Goal: Transaction & Acquisition: Purchase product/service

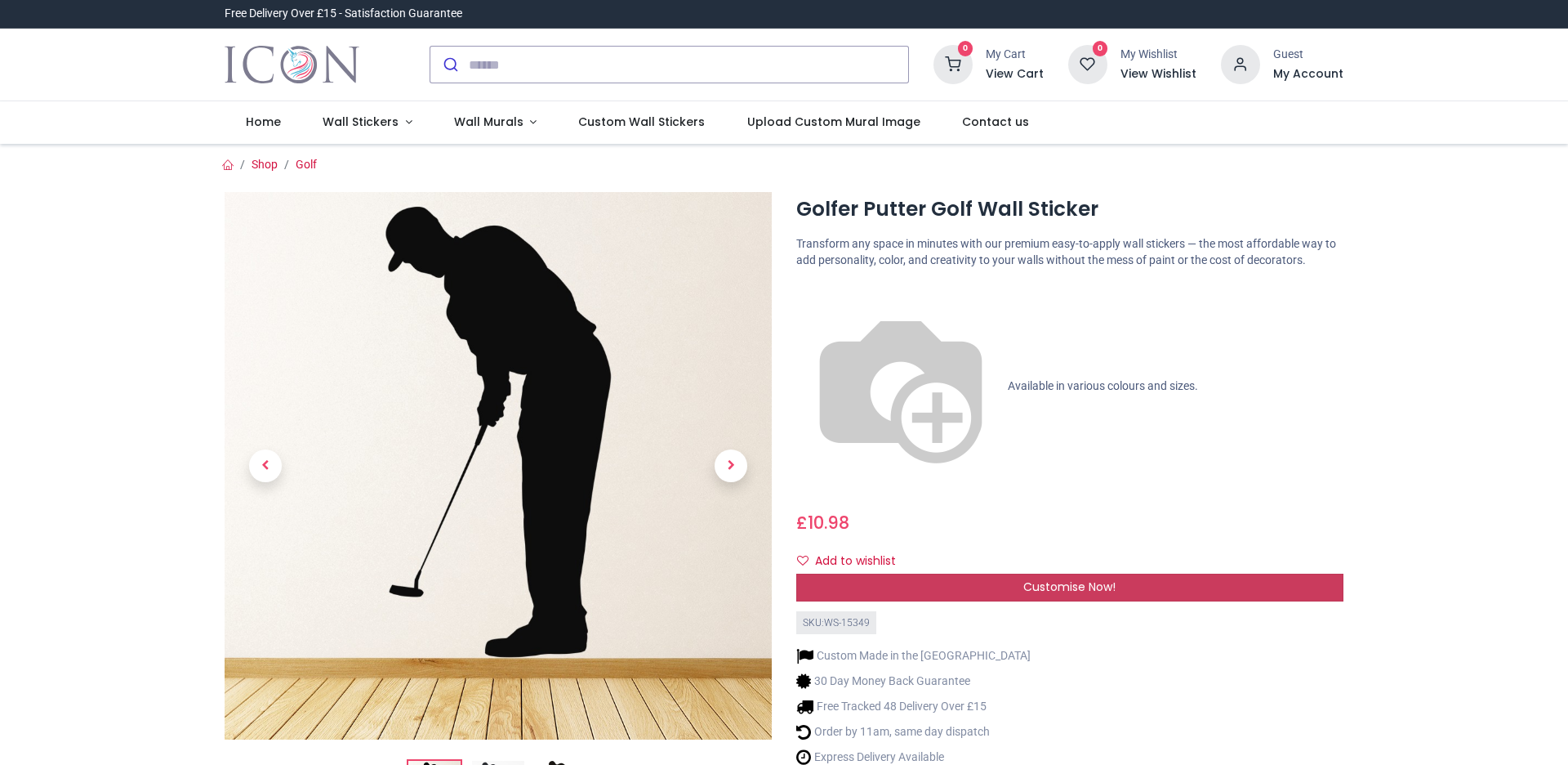
click at [942, 574] on div "Customise Now!" at bounding box center [1069, 587] width 547 height 28
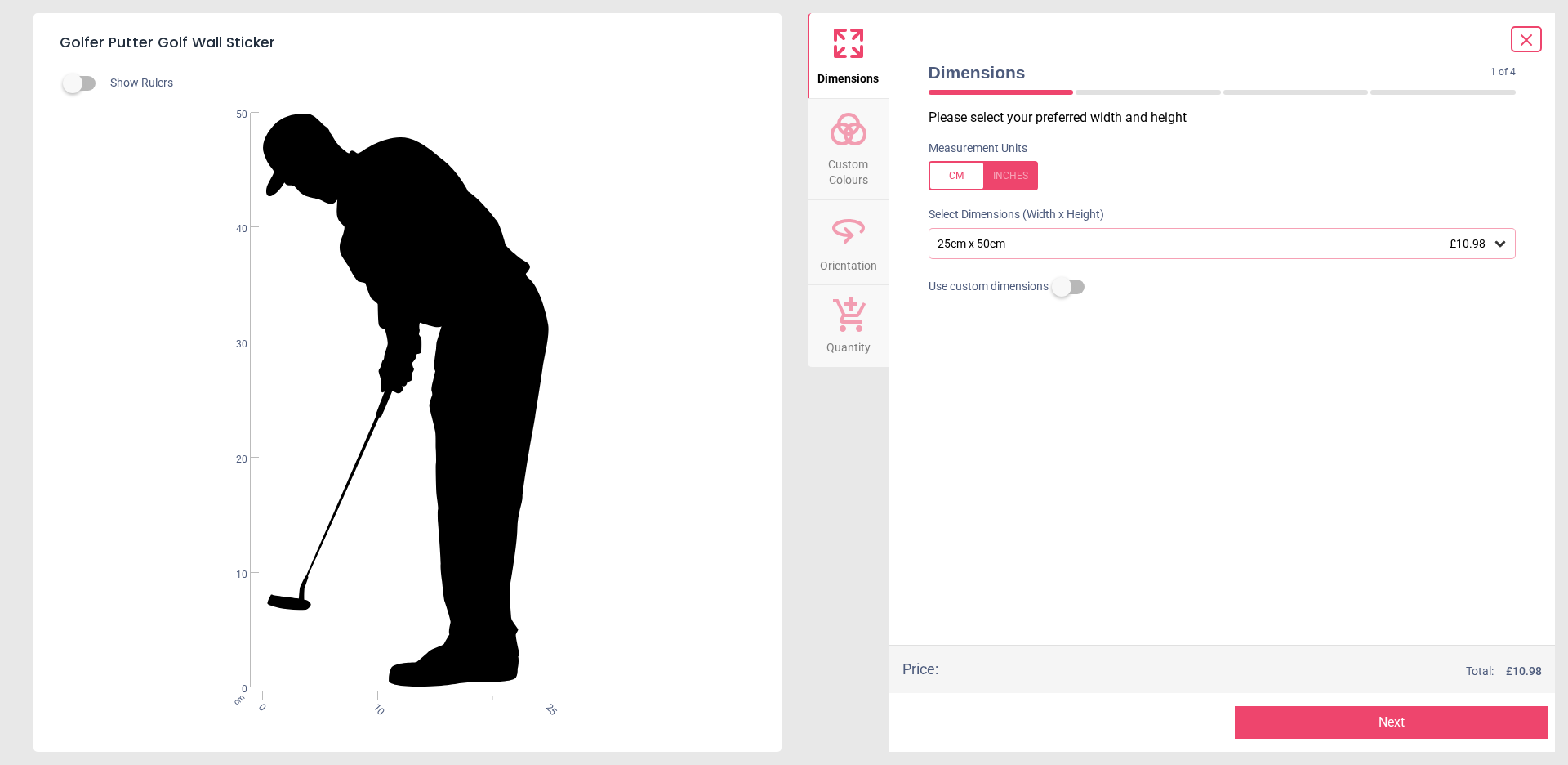
click at [1512, 246] on div "25cm x 50cm £10.98" at bounding box center [1222, 243] width 588 height 31
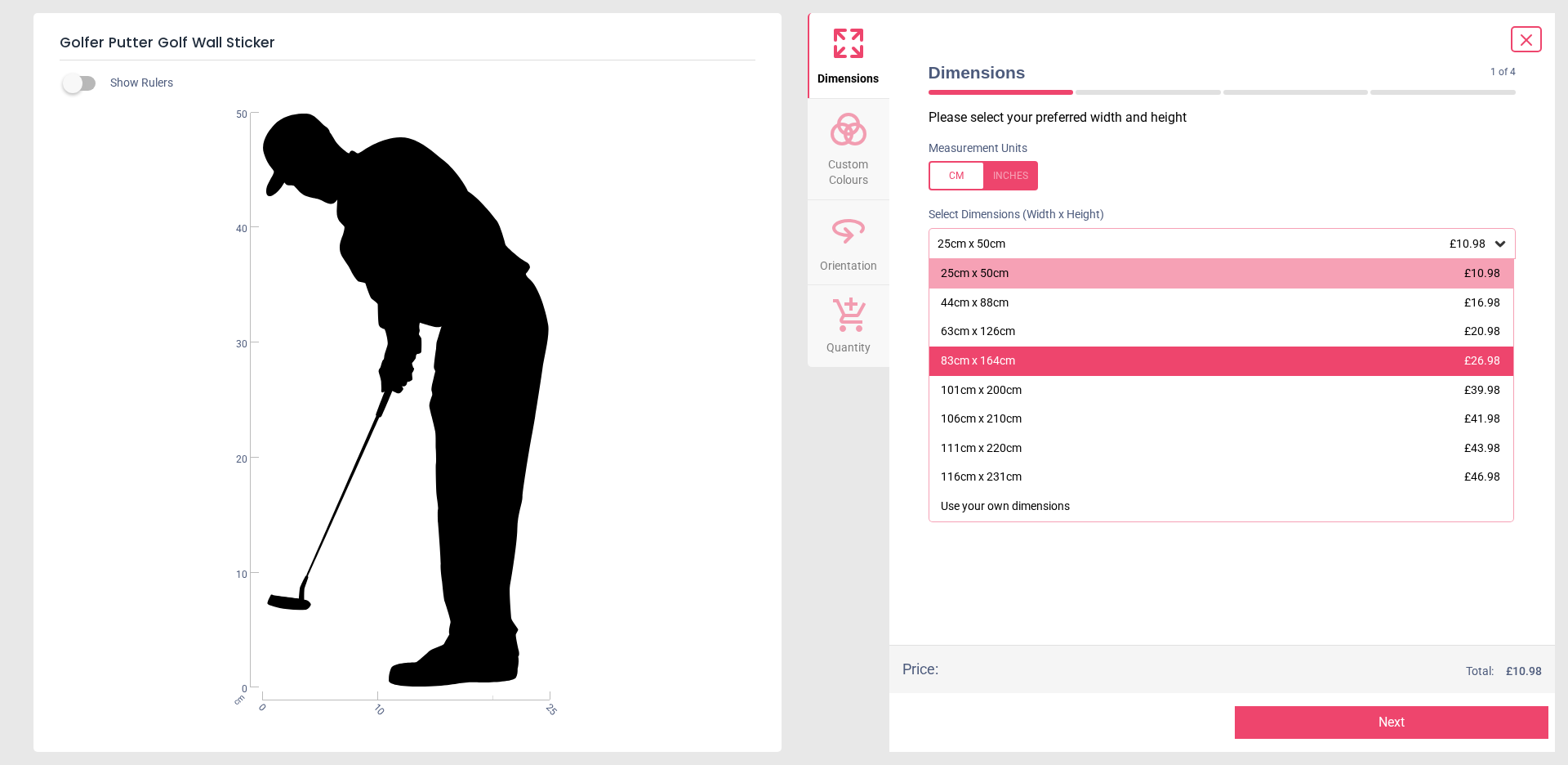
click at [1376, 358] on div "83cm x 164cm £26.98" at bounding box center [1221, 361] width 584 height 29
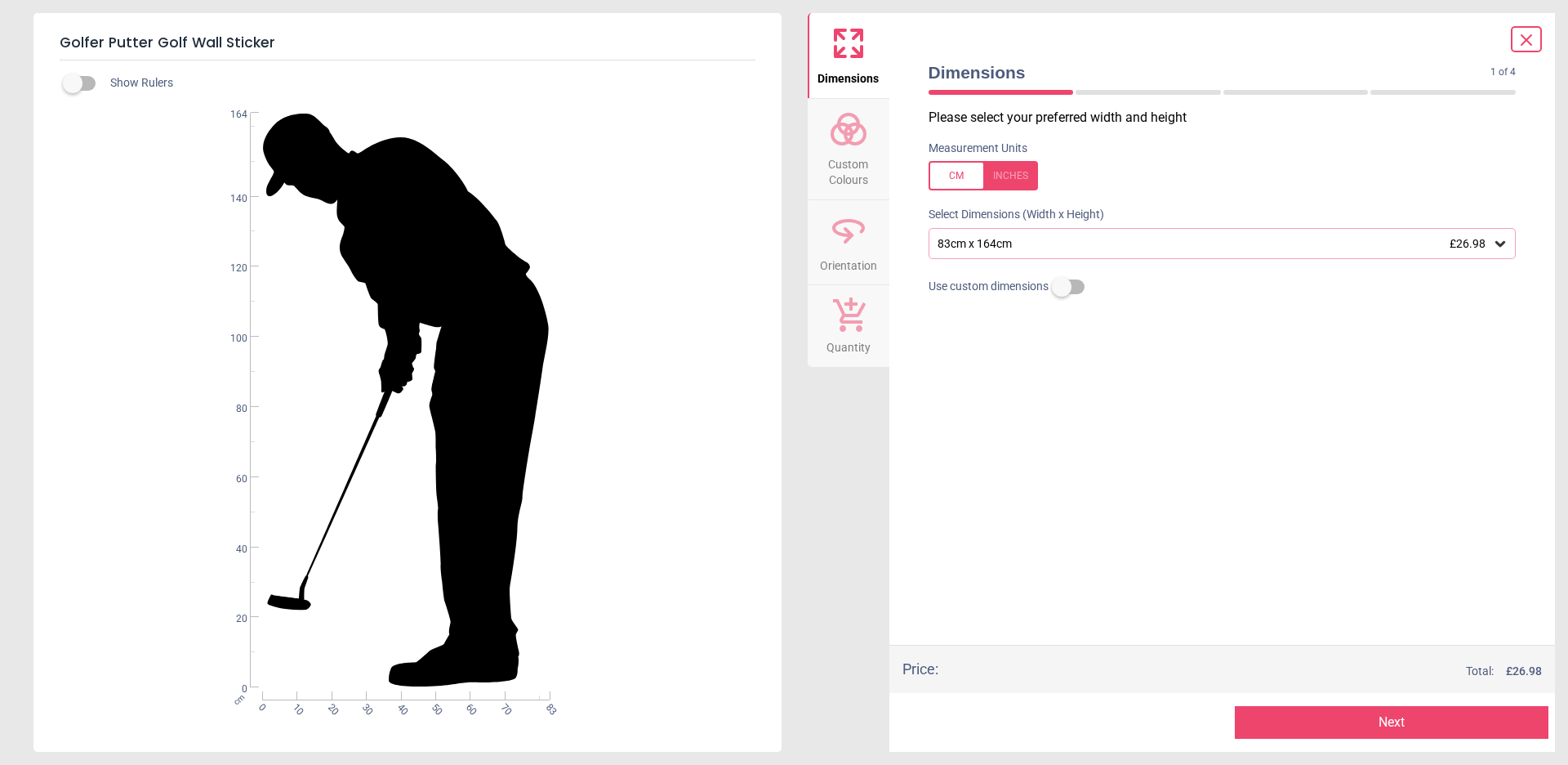
click at [1391, 725] on button "Next" at bounding box center [1391, 722] width 314 height 33
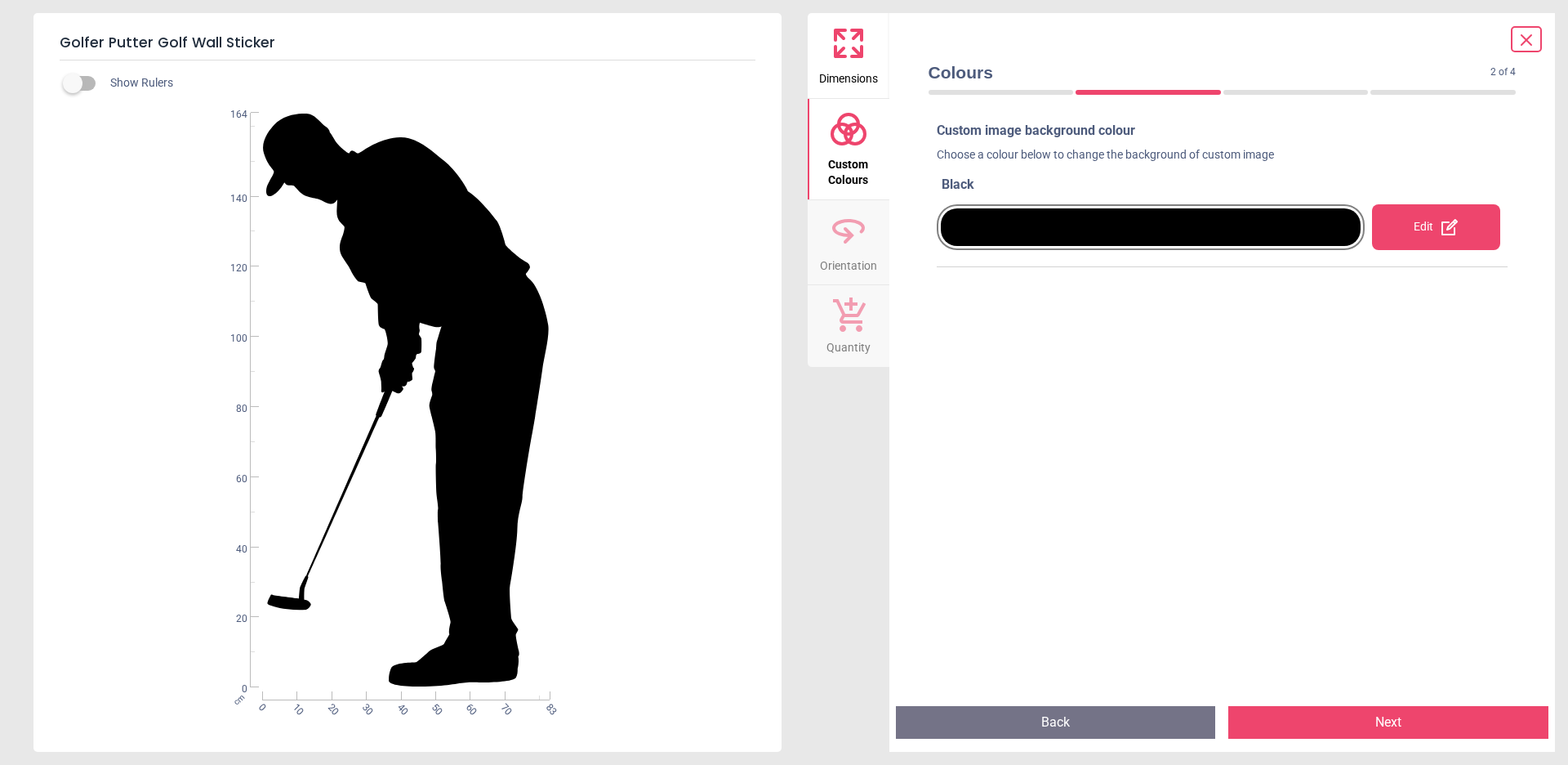
click at [1318, 224] on div at bounding box center [1151, 227] width 421 height 38
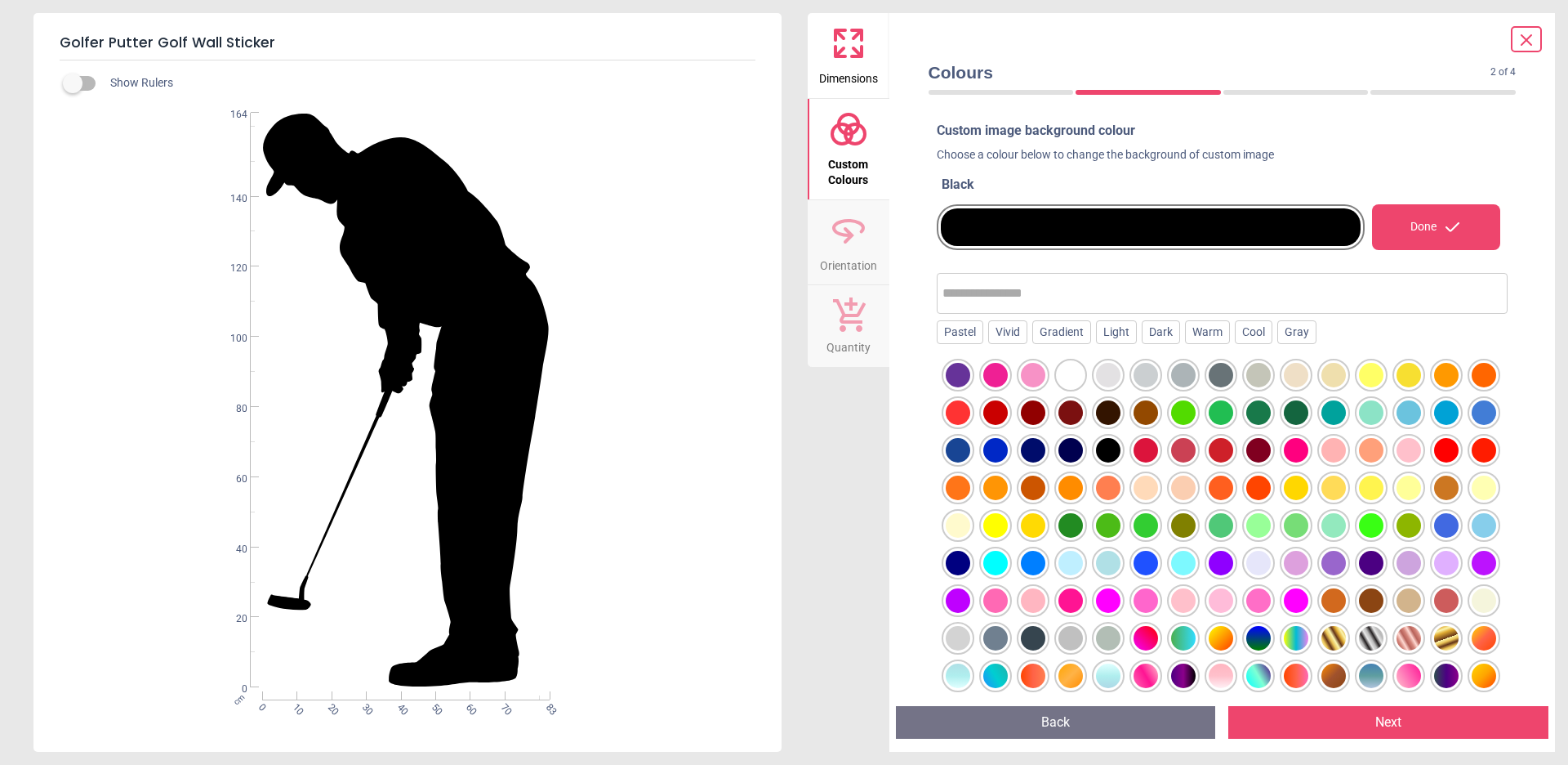
click at [1270, 408] on div at bounding box center [1258, 412] width 24 height 24
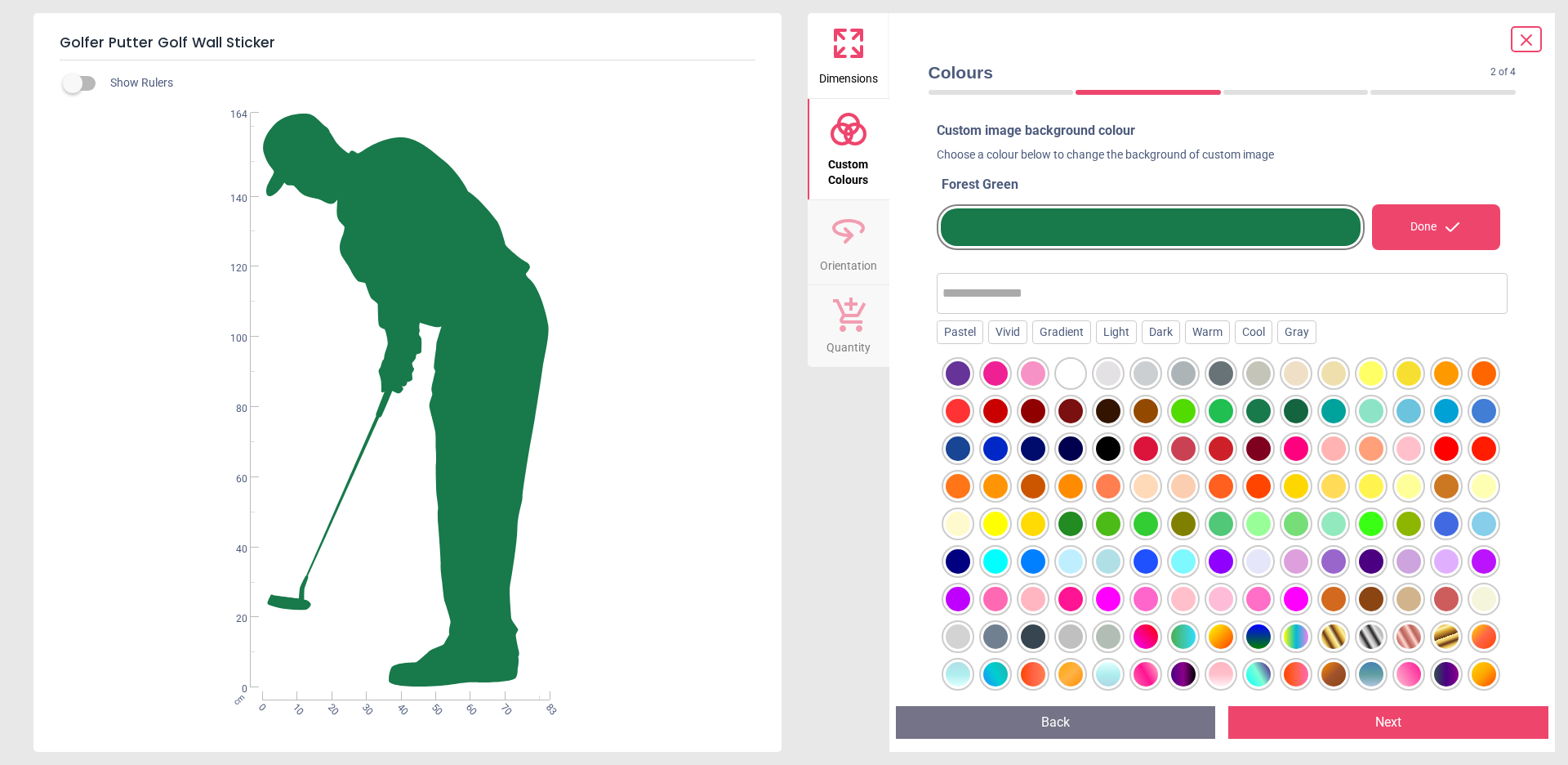
click at [1308, 409] on div at bounding box center [1295, 410] width 24 height 24
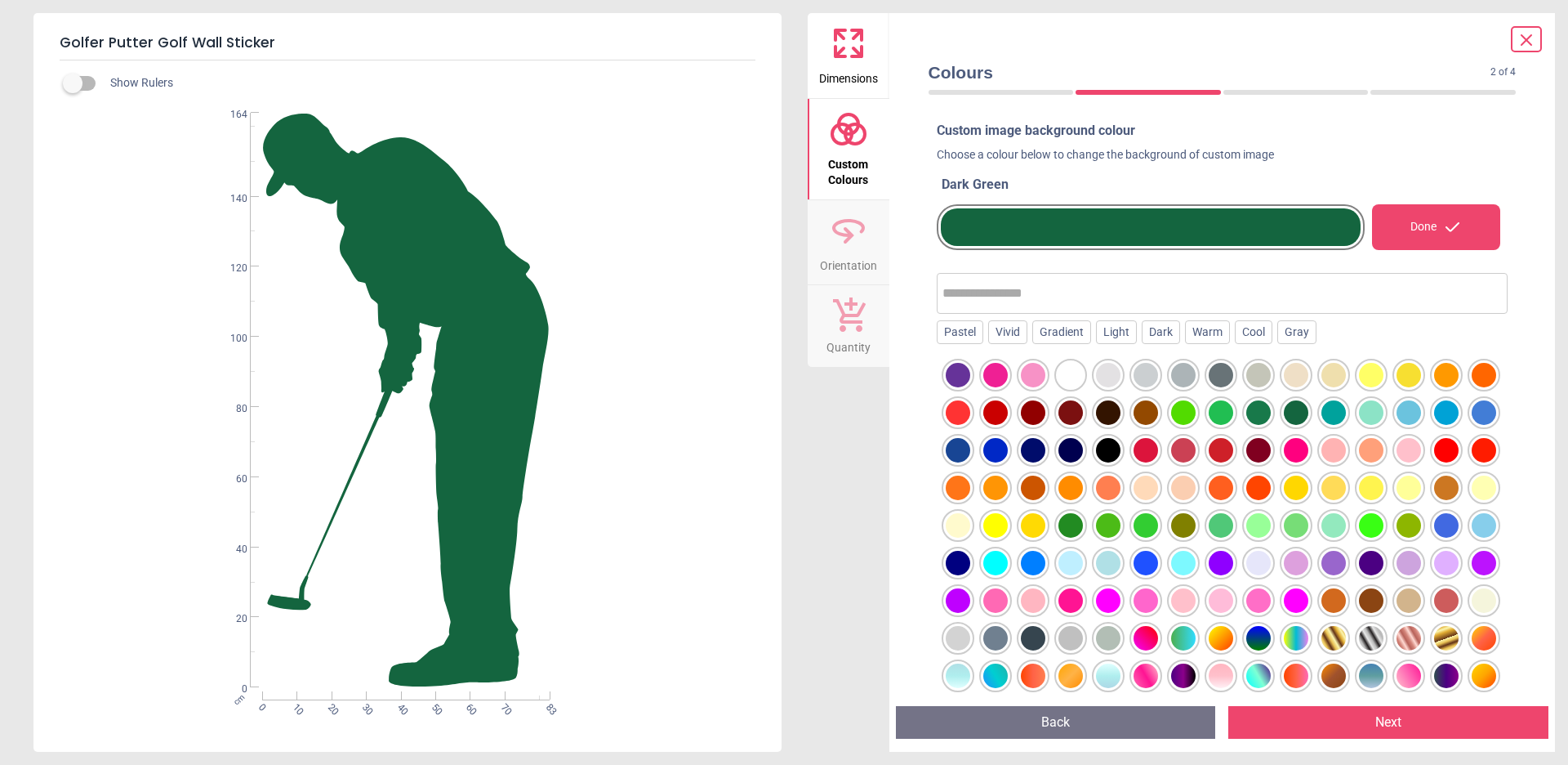
scroll to position [0, 0]
click at [1385, 728] on button "Next" at bounding box center [1388, 722] width 320 height 33
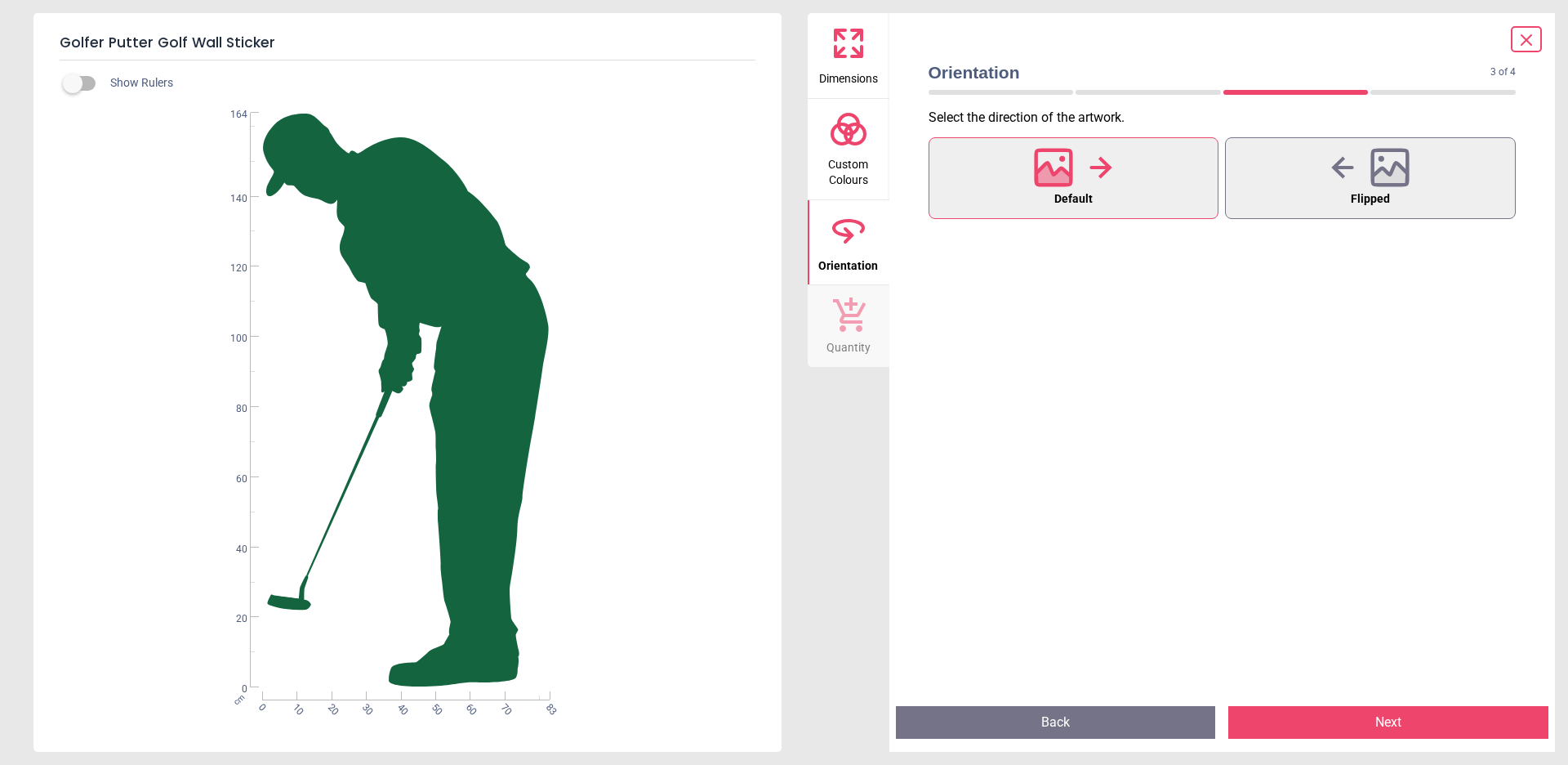
click at [1385, 728] on button "Next" at bounding box center [1388, 722] width 320 height 33
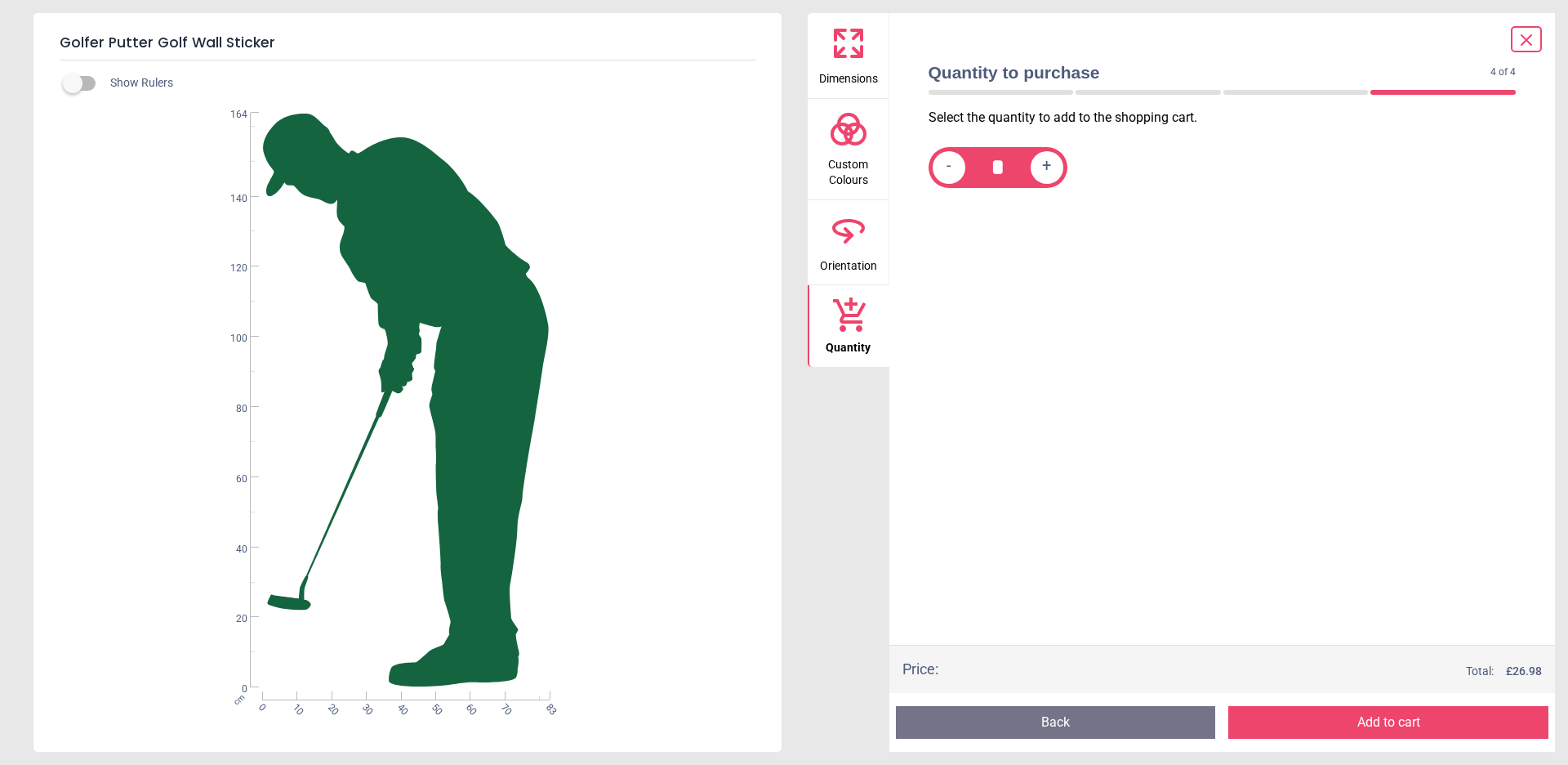
click at [1371, 723] on button "Add to cart" at bounding box center [1388, 722] width 320 height 33
